Goal: Information Seeking & Learning: Learn about a topic

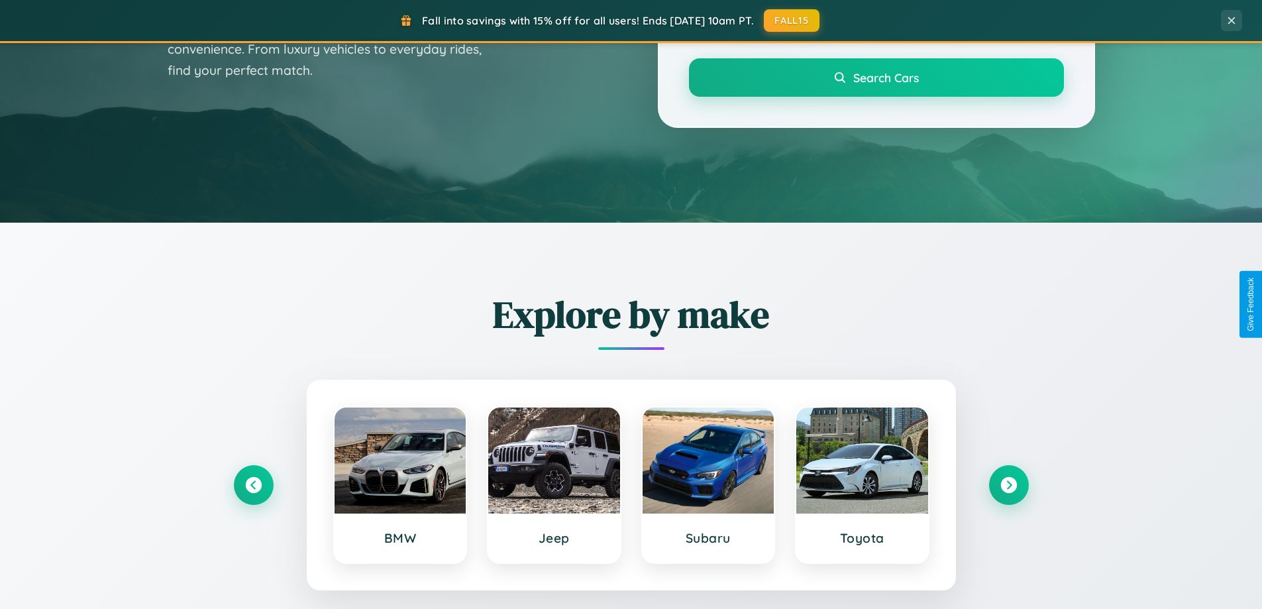
scroll to position [912, 0]
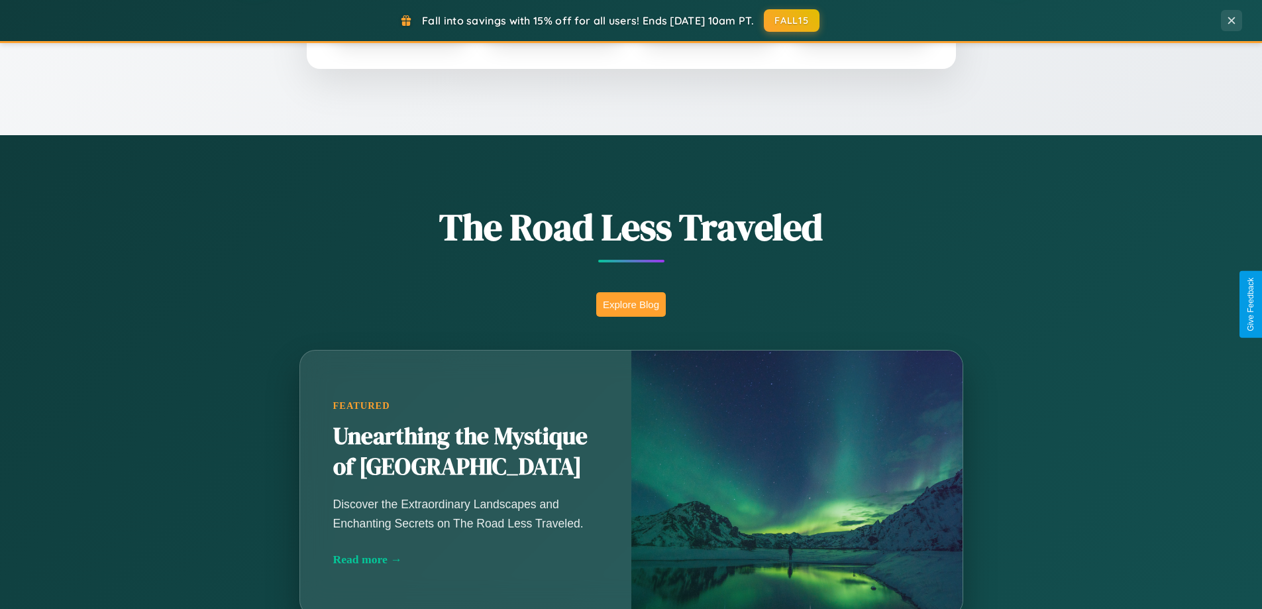
click at [631, 304] on button "Explore Blog" at bounding box center [631, 304] width 70 height 25
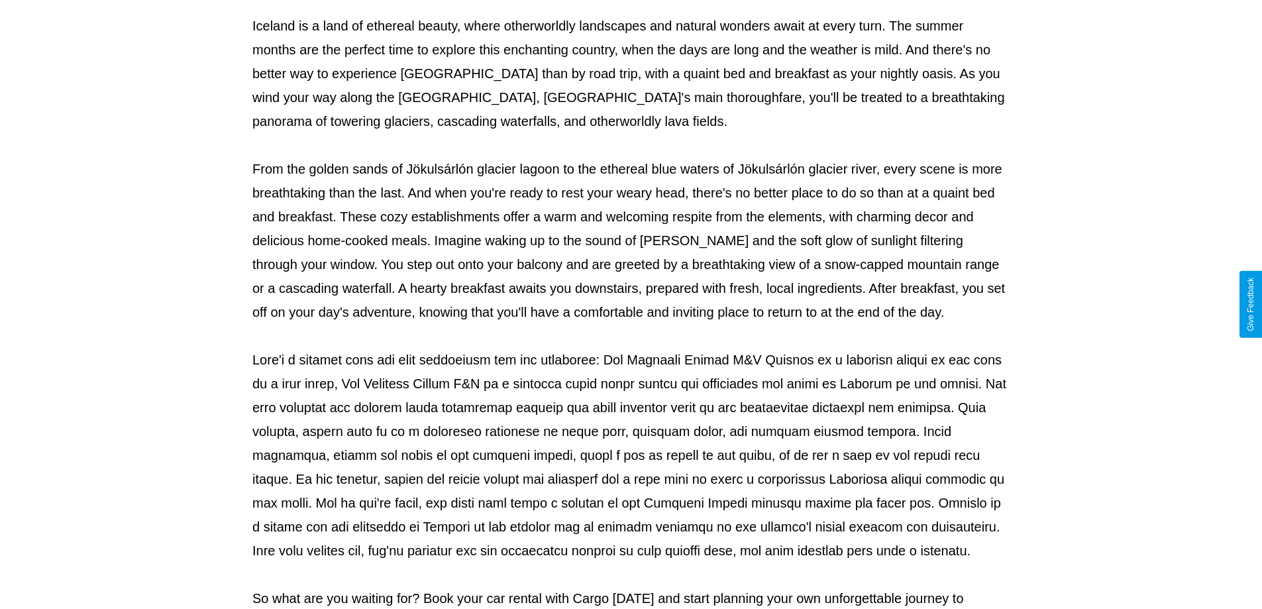
scroll to position [429, 0]
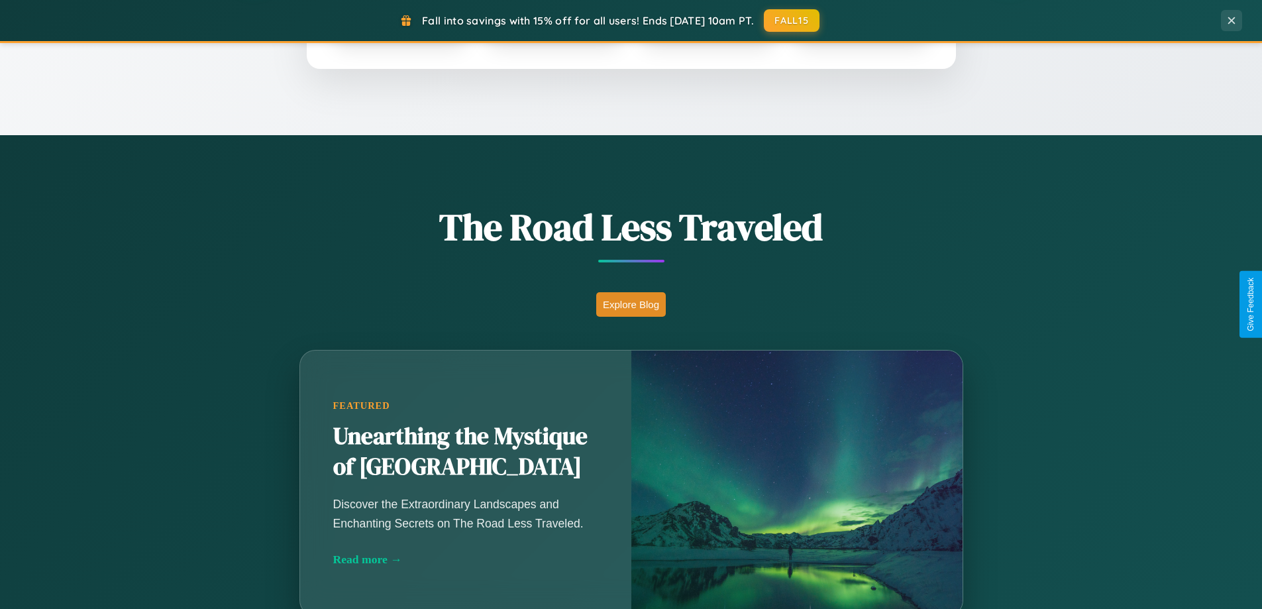
scroll to position [2550, 0]
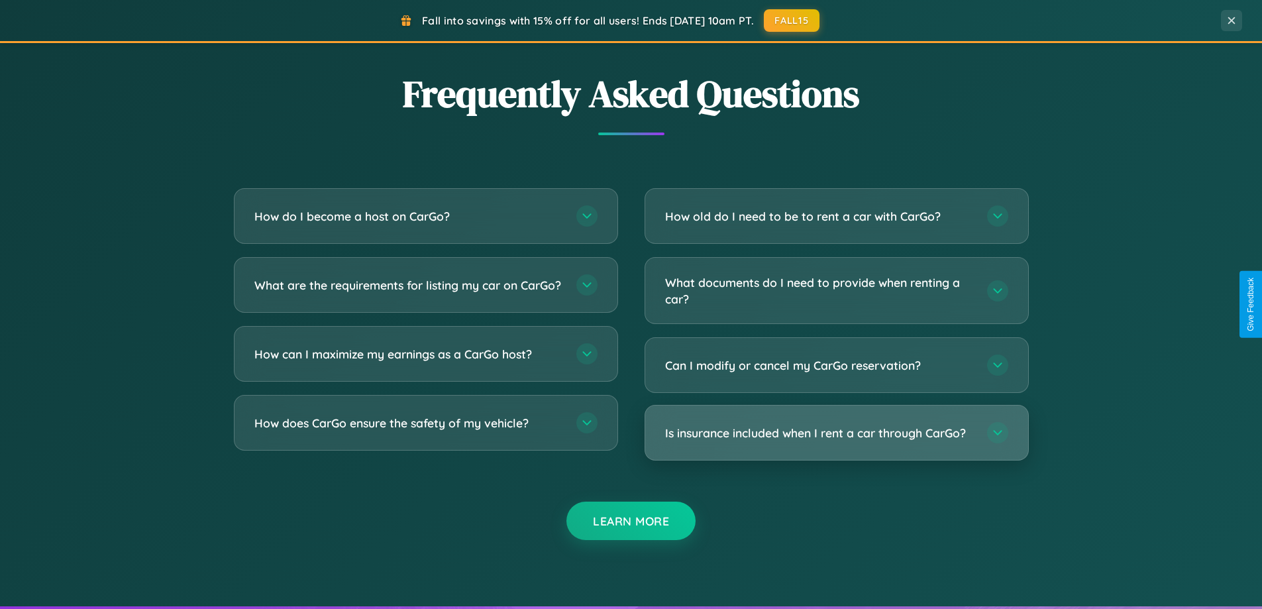
click at [836, 434] on h3 "Is insurance included when I rent a car through CarGo?" at bounding box center [819, 433] width 309 height 17
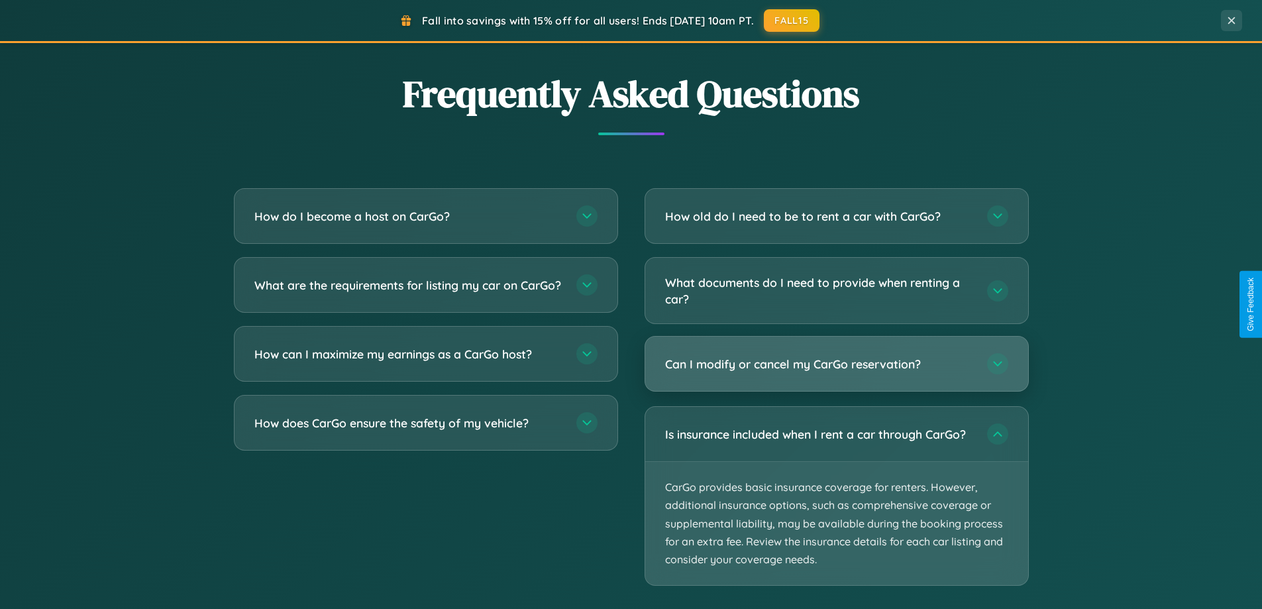
click at [836, 364] on h3 "Can I modify or cancel my CarGo reservation?" at bounding box center [819, 364] width 309 height 17
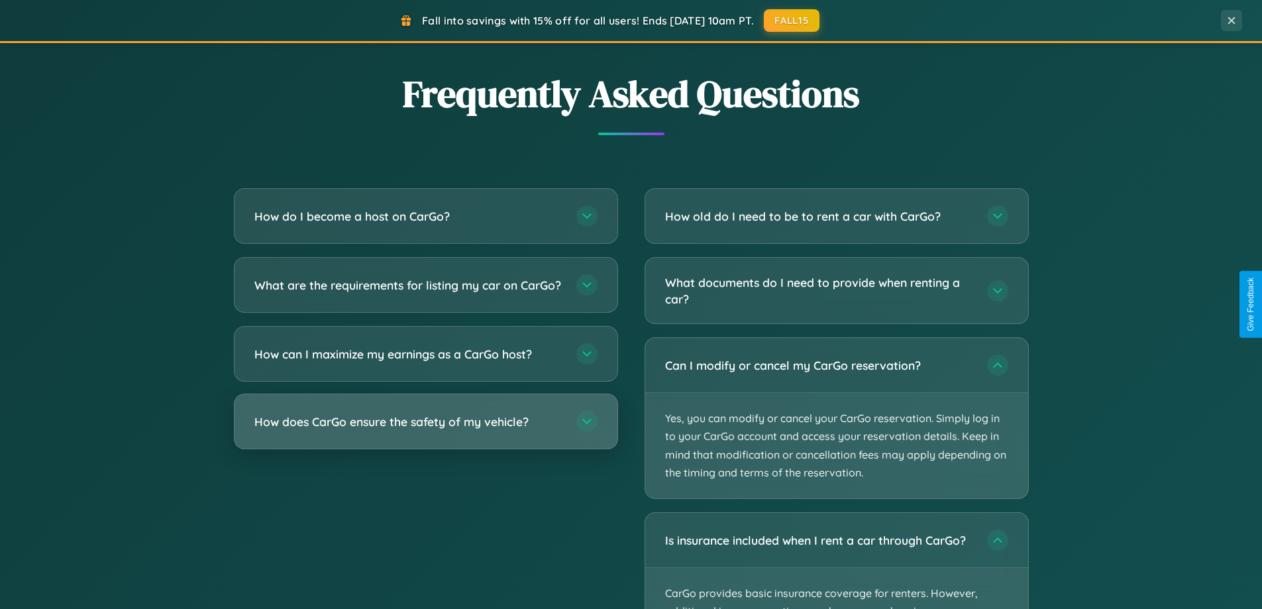
click at [425, 430] on h3 "How does CarGo ensure the safety of my vehicle?" at bounding box center [408, 421] width 309 height 17
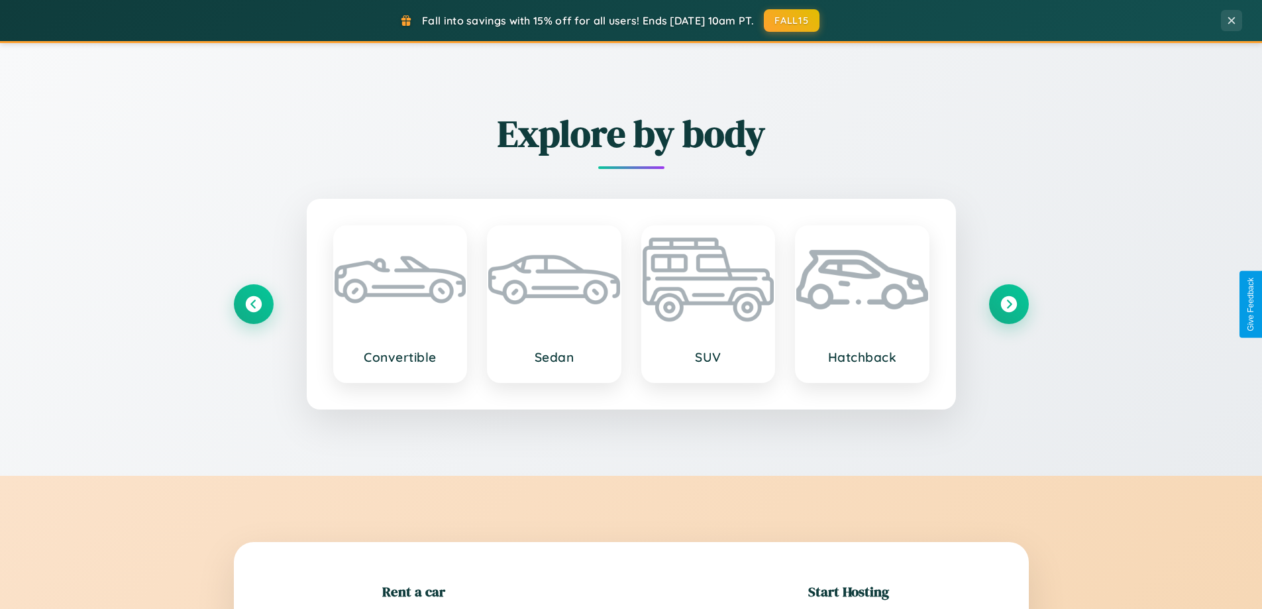
scroll to position [286, 0]
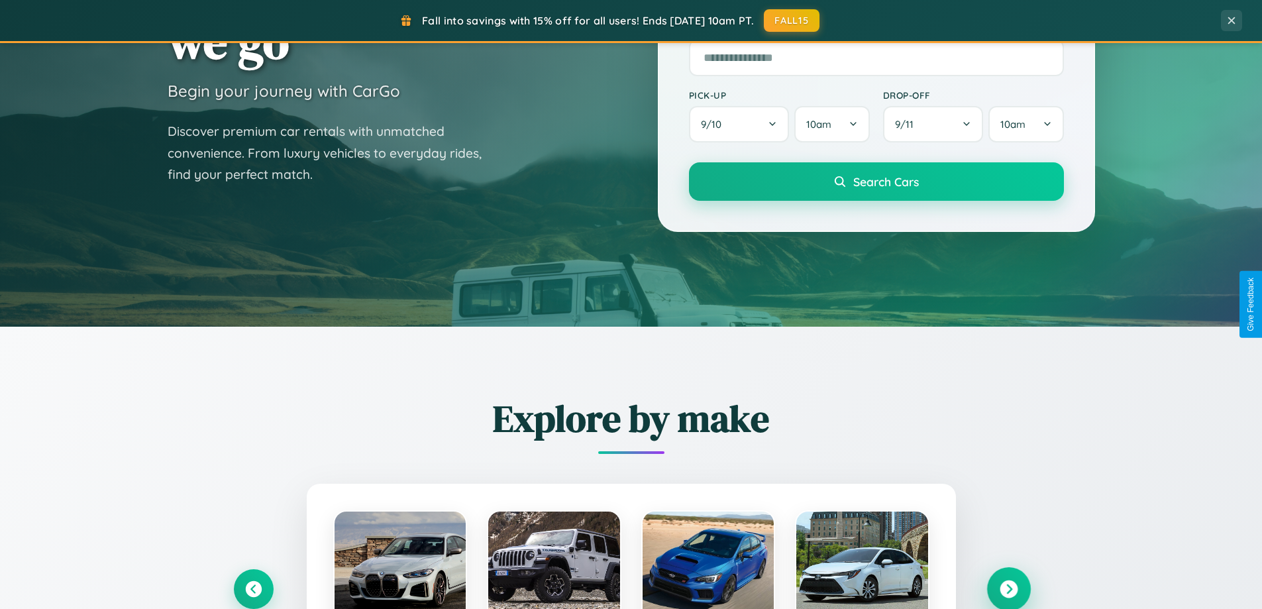
click at [1009, 589] on icon at bounding box center [1009, 589] width 18 height 18
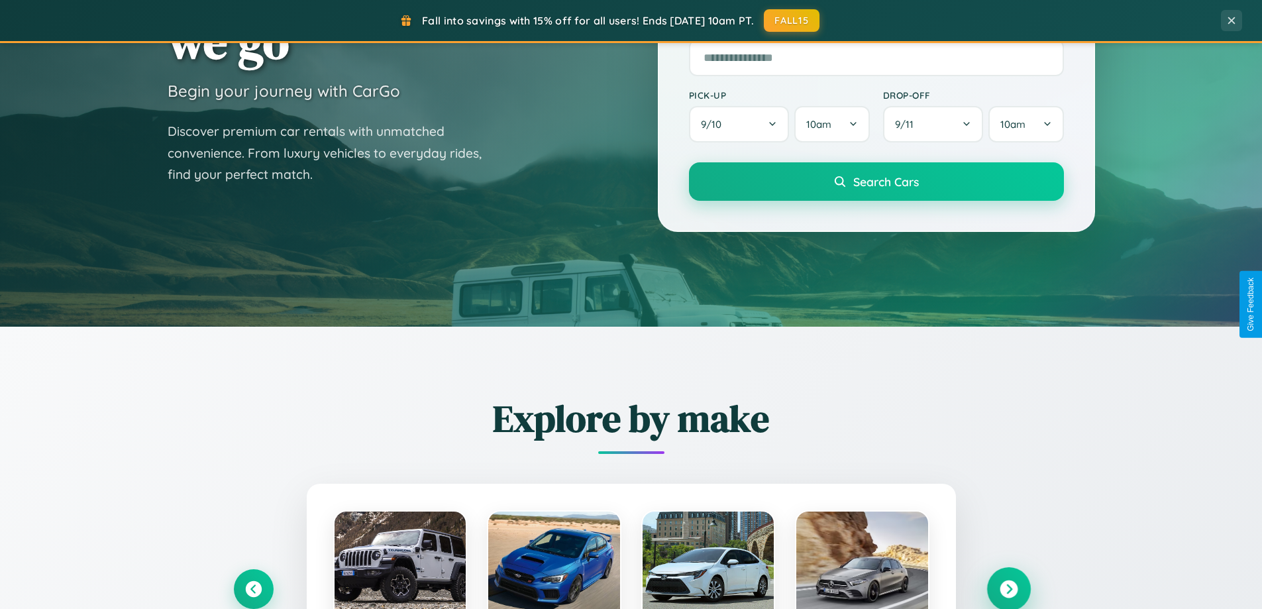
click at [1009, 588] on icon at bounding box center [1009, 589] width 18 height 18
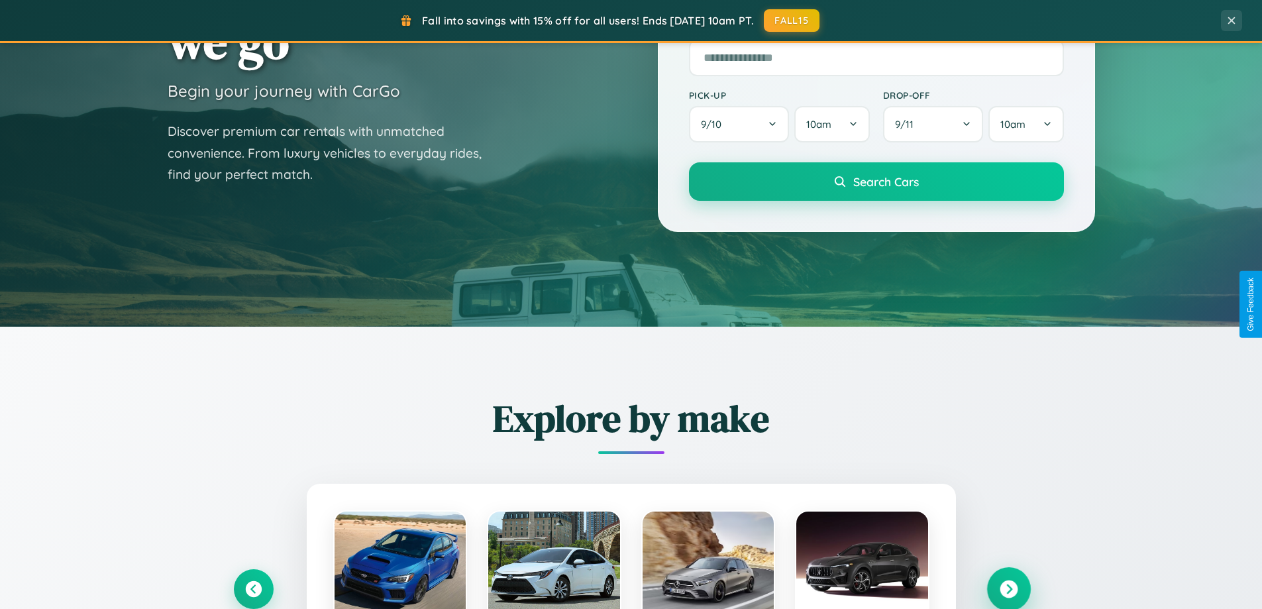
click at [1009, 588] on icon at bounding box center [1009, 589] width 18 height 18
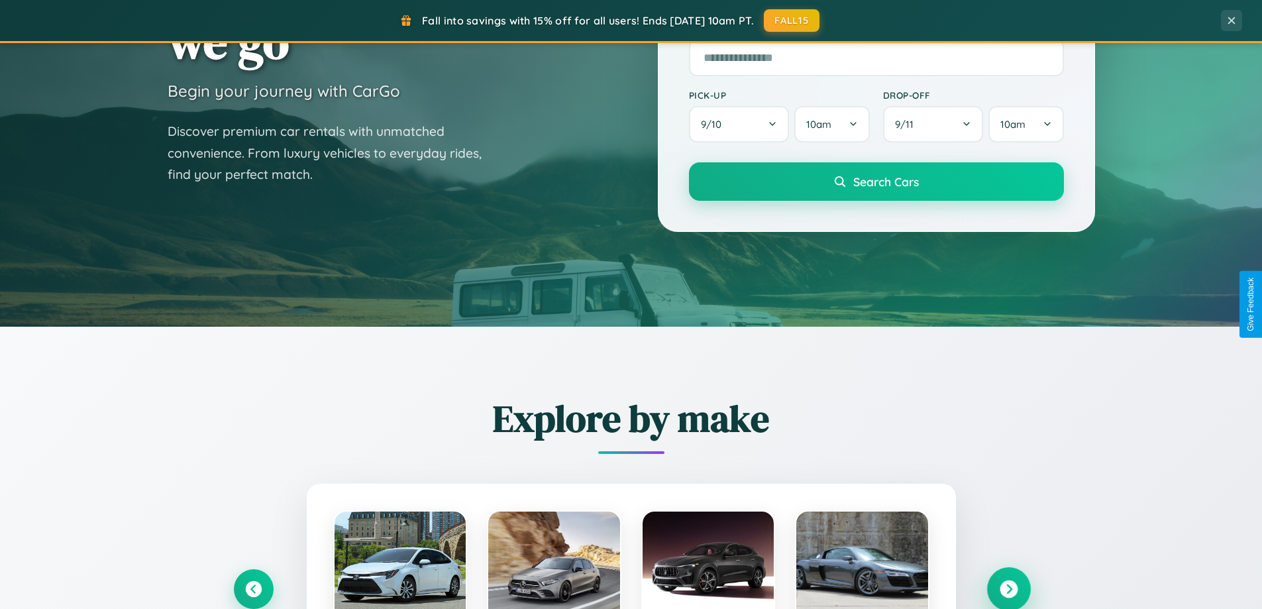
click at [1009, 588] on icon at bounding box center [1009, 589] width 18 height 18
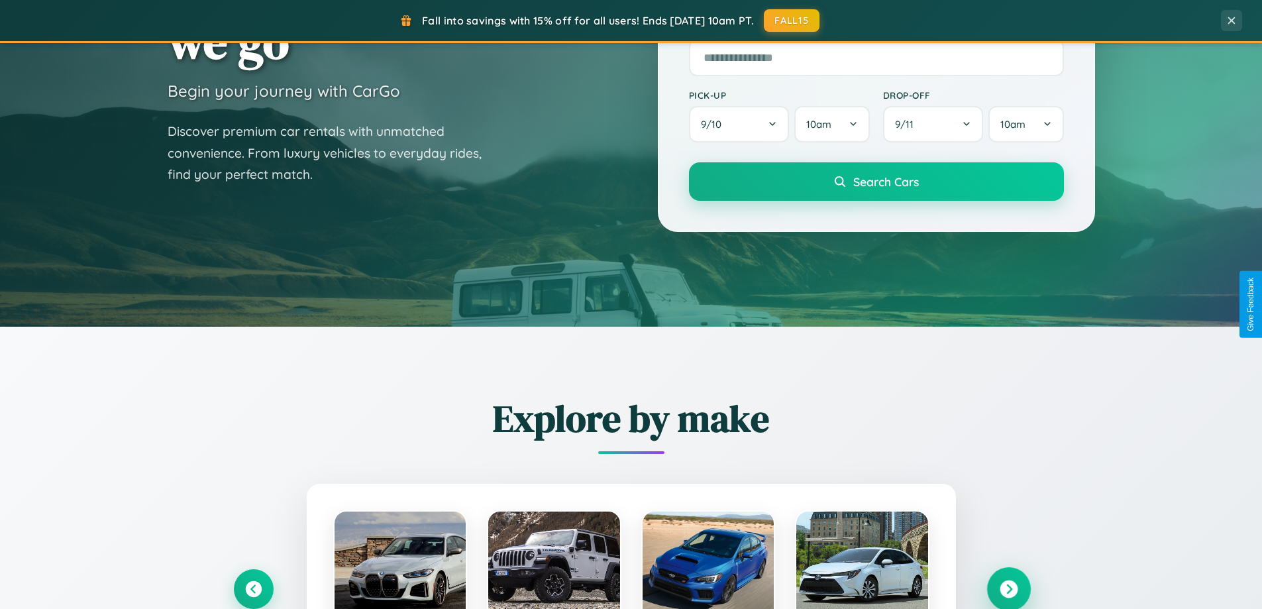
click at [1009, 588] on icon at bounding box center [1009, 589] width 18 height 18
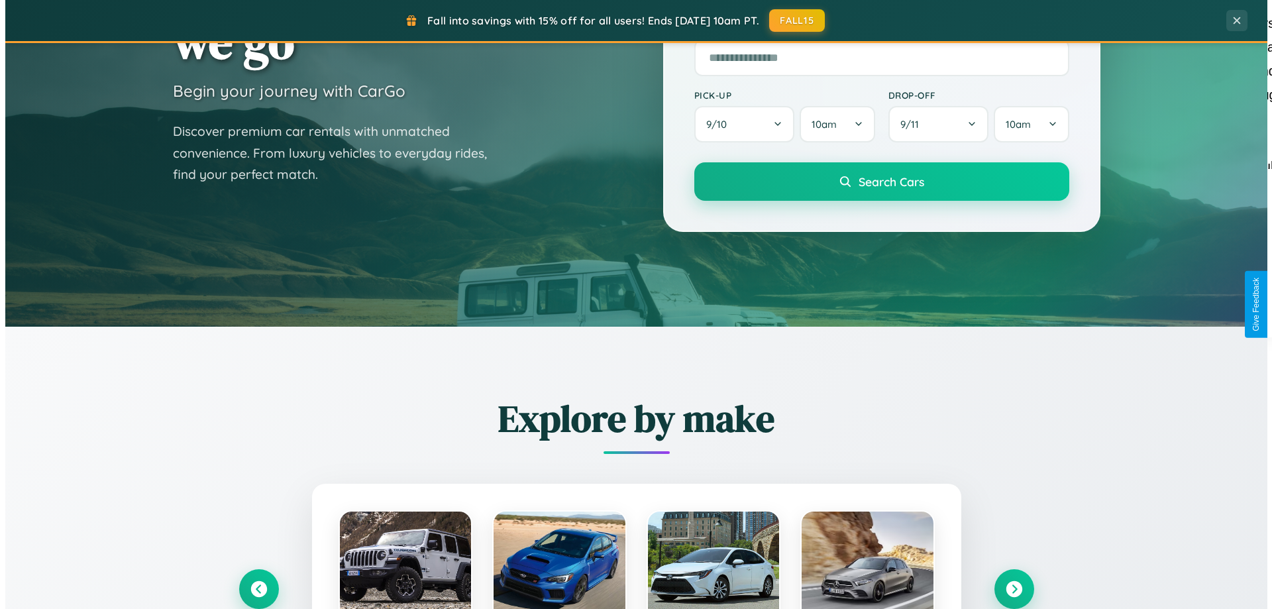
scroll to position [0, 0]
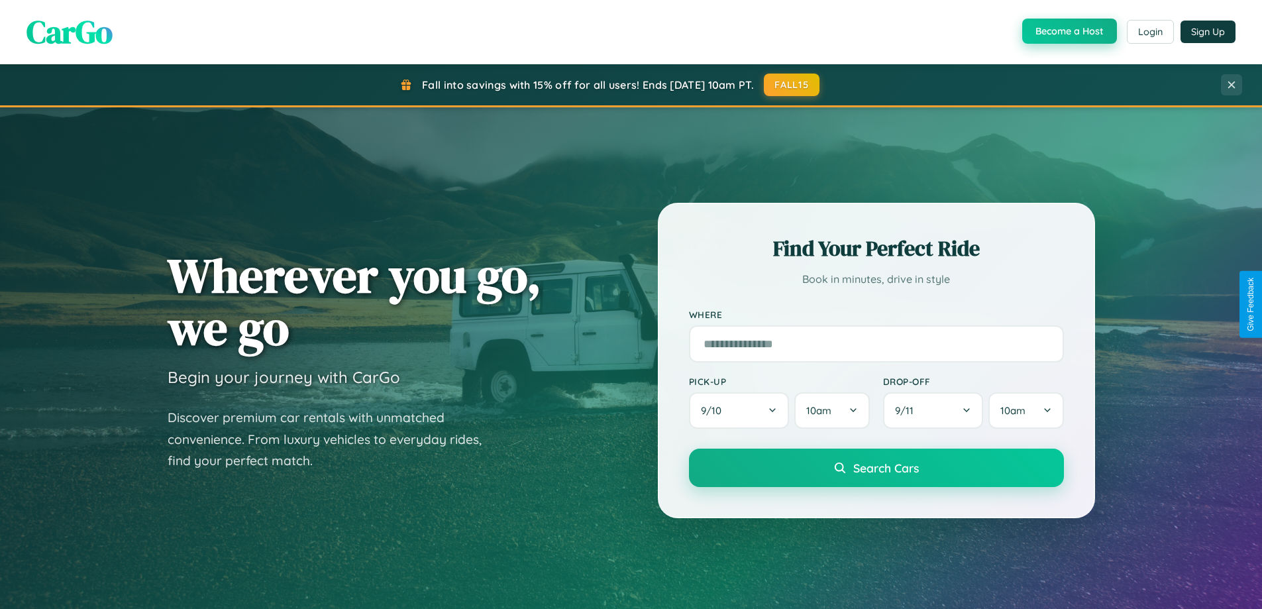
click at [1068, 32] on button "Become a Host" at bounding box center [1069, 31] width 95 height 25
